Goal: Communication & Community: Answer question/provide support

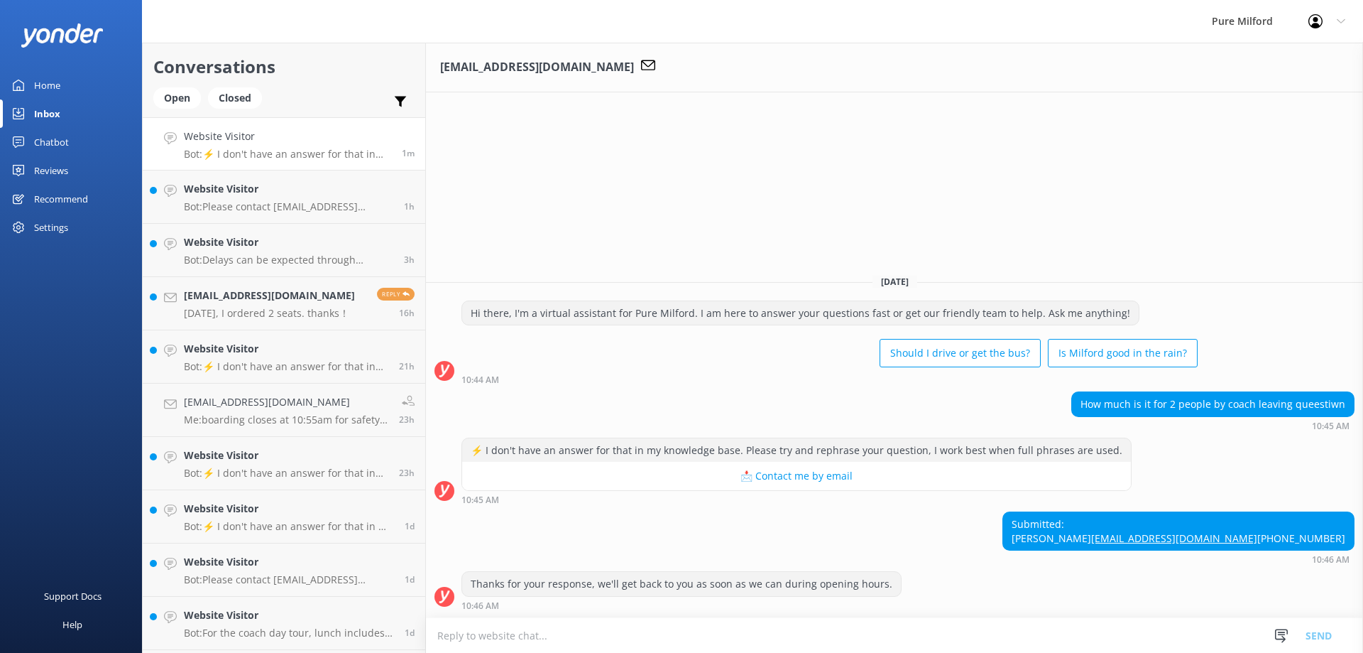
click at [596, 632] on textarea at bounding box center [894, 635] width 937 height 35
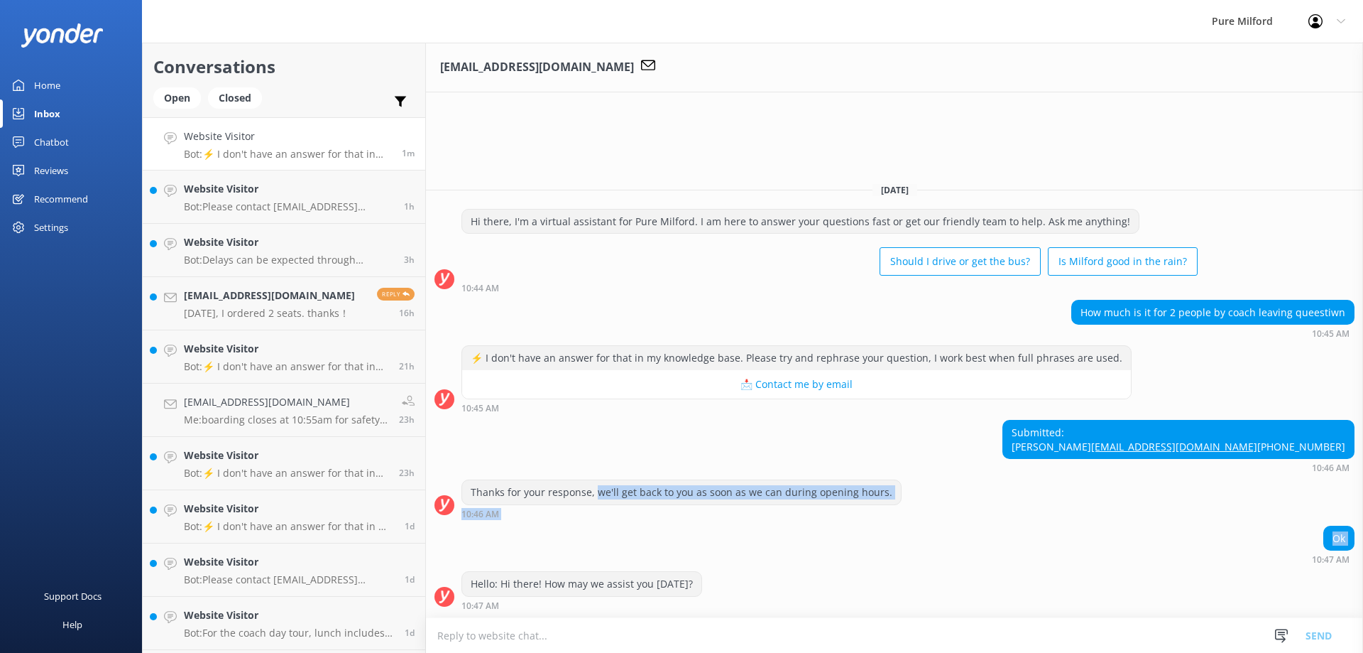
drag, startPoint x: 593, startPoint y: 495, endPoint x: 672, endPoint y: 531, distance: 86.7
click at [672, 531] on div "[DATE] Hi there, I'm a virtual assistant for Pure Milford. I am here to answer …" at bounding box center [894, 394] width 937 height 446
click at [660, 567] on div "Ok 10:47 AM" at bounding box center [894, 548] width 937 height 46
click at [612, 633] on textarea at bounding box center [894, 635] width 937 height 35
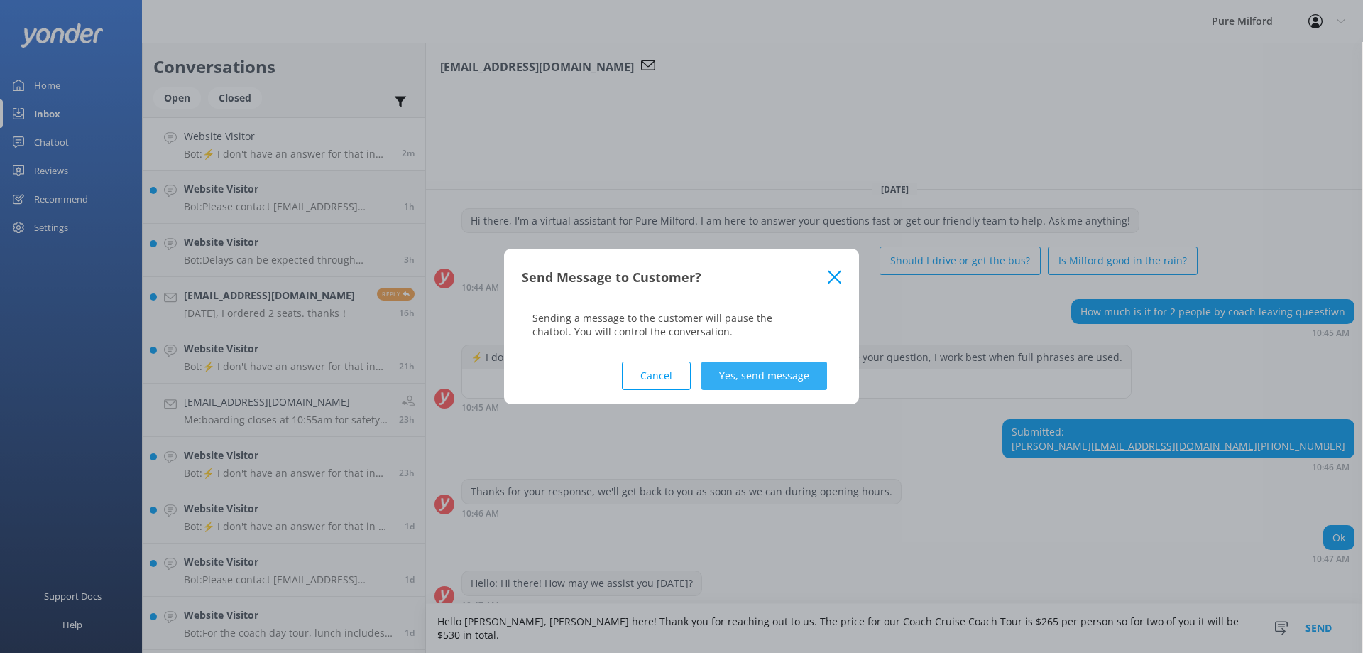
type textarea "Hello [PERSON_NAME], [PERSON_NAME] here! Thank you for reaching out to us. The …"
click at [741, 374] on button "Yes, send message" at bounding box center [764, 375] width 126 height 28
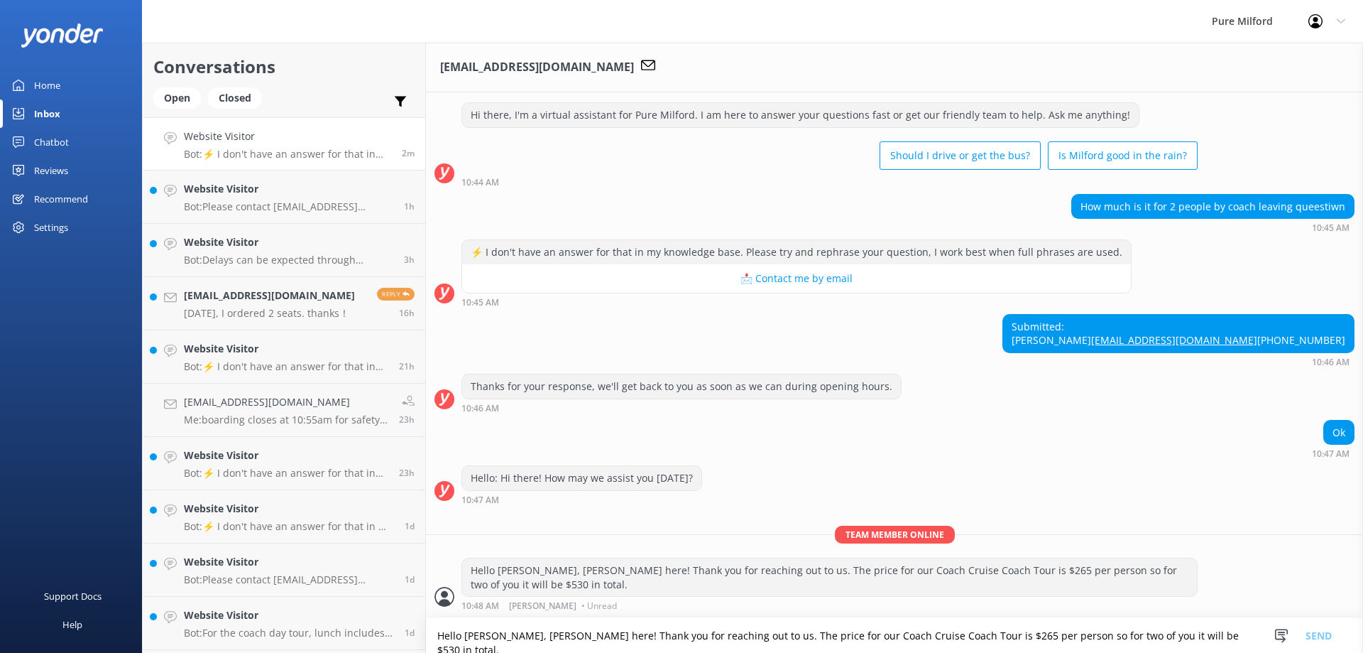
scroll to position [55, 0]
drag, startPoint x: 1216, startPoint y: 328, endPoint x: 1338, endPoint y: 327, distance: 121.4
click at [1338, 327] on div "Submitted: [PERSON_NAME] [EMAIL_ADDRESS][DOMAIN_NAME] [PHONE_NUMBER]" at bounding box center [1178, 334] width 351 height 38
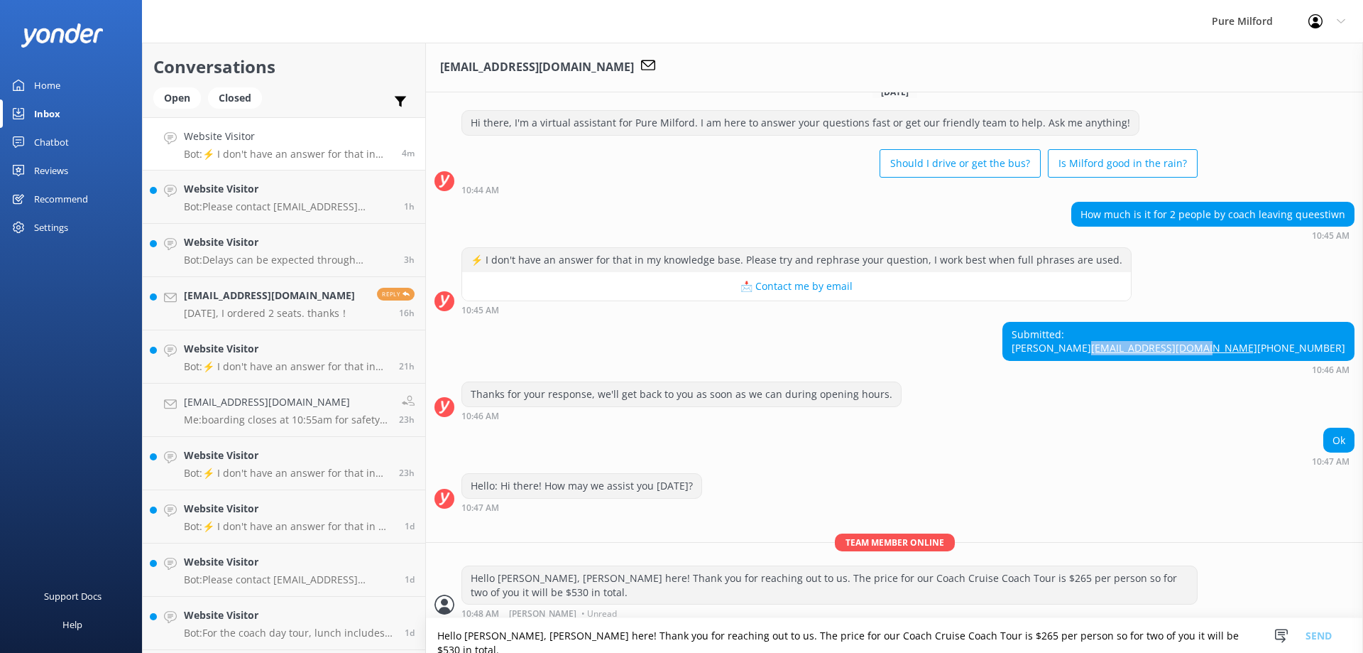
scroll to position [0, 0]
